Goal: Communication & Community: Participate in discussion

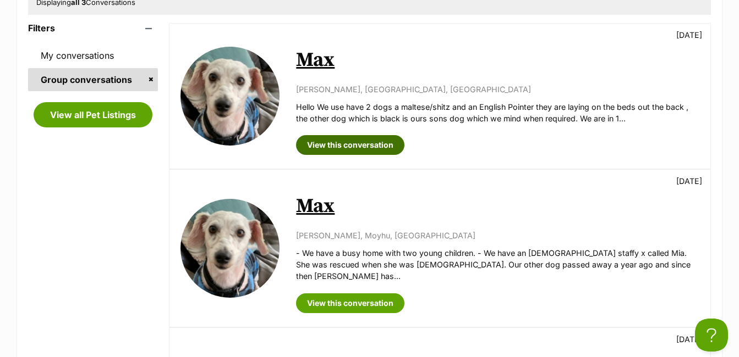
click at [356, 148] on link "View this conversation" at bounding box center [350, 145] width 108 height 20
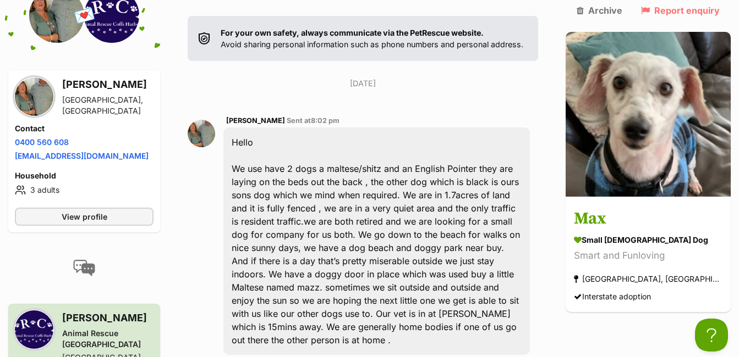
scroll to position [224, 0]
